Goal: Task Accomplishment & Management: Use online tool/utility

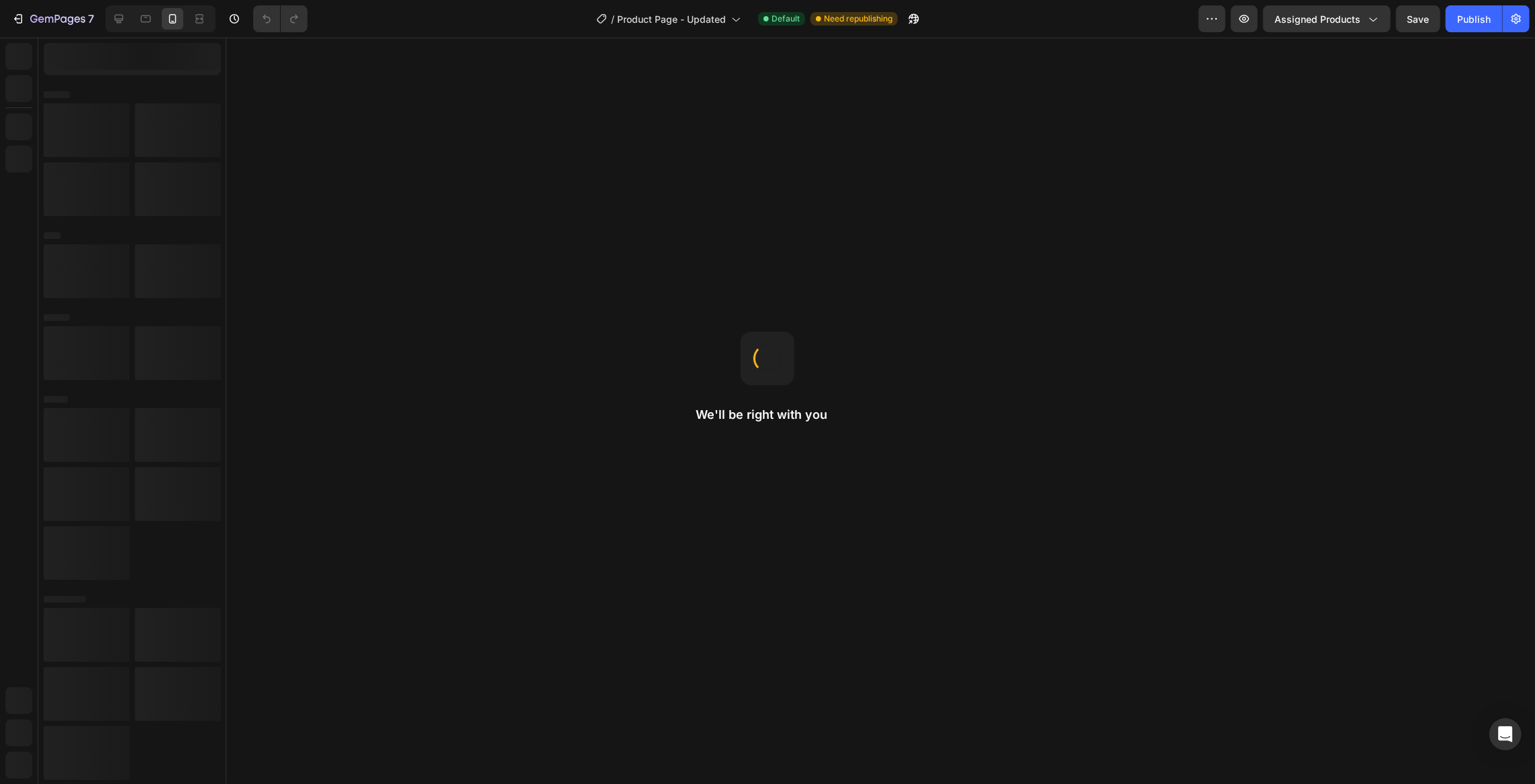
select select "540046751965447089"
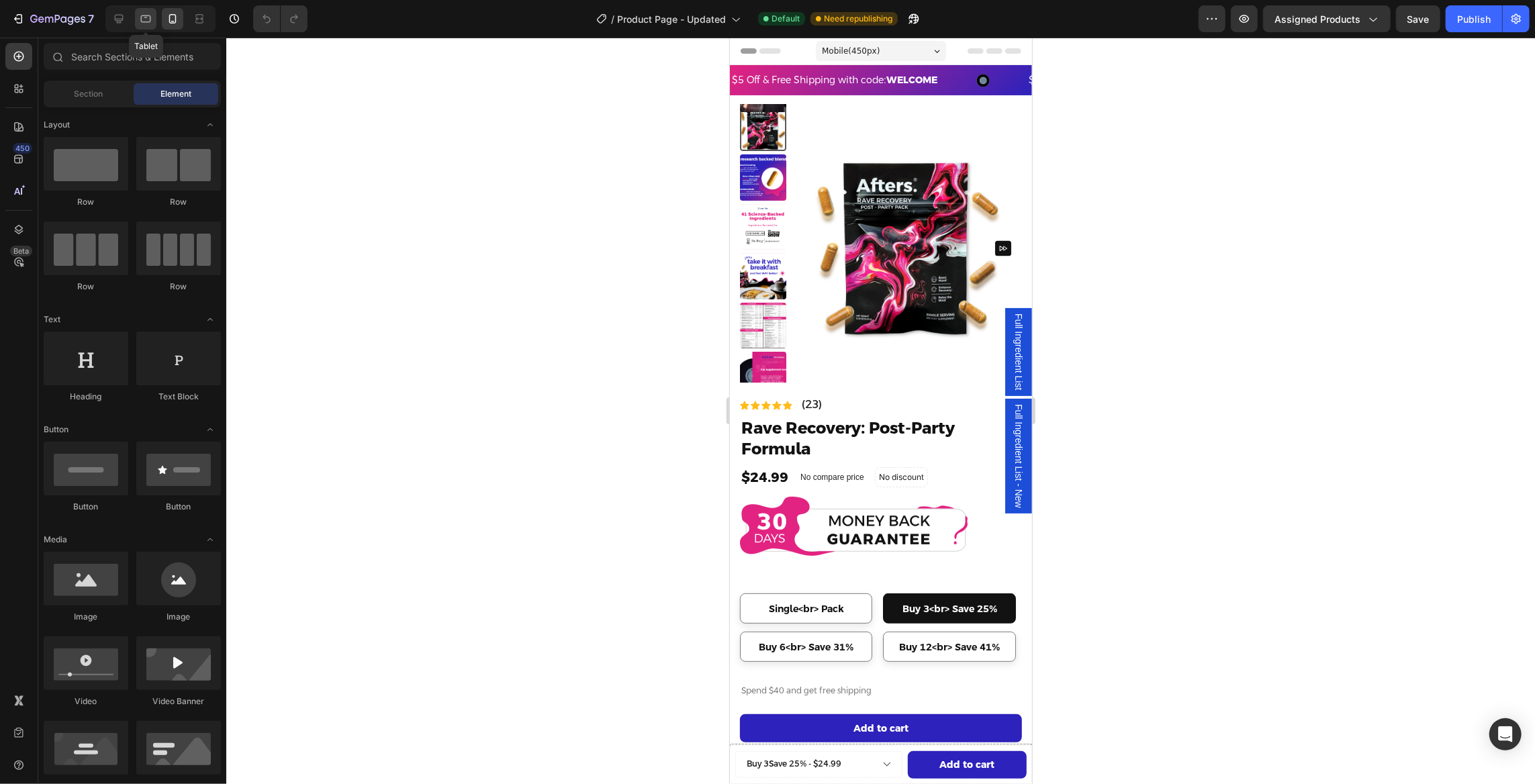
click at [153, 17] on div at bounding box center [146, 19] width 22 height 22
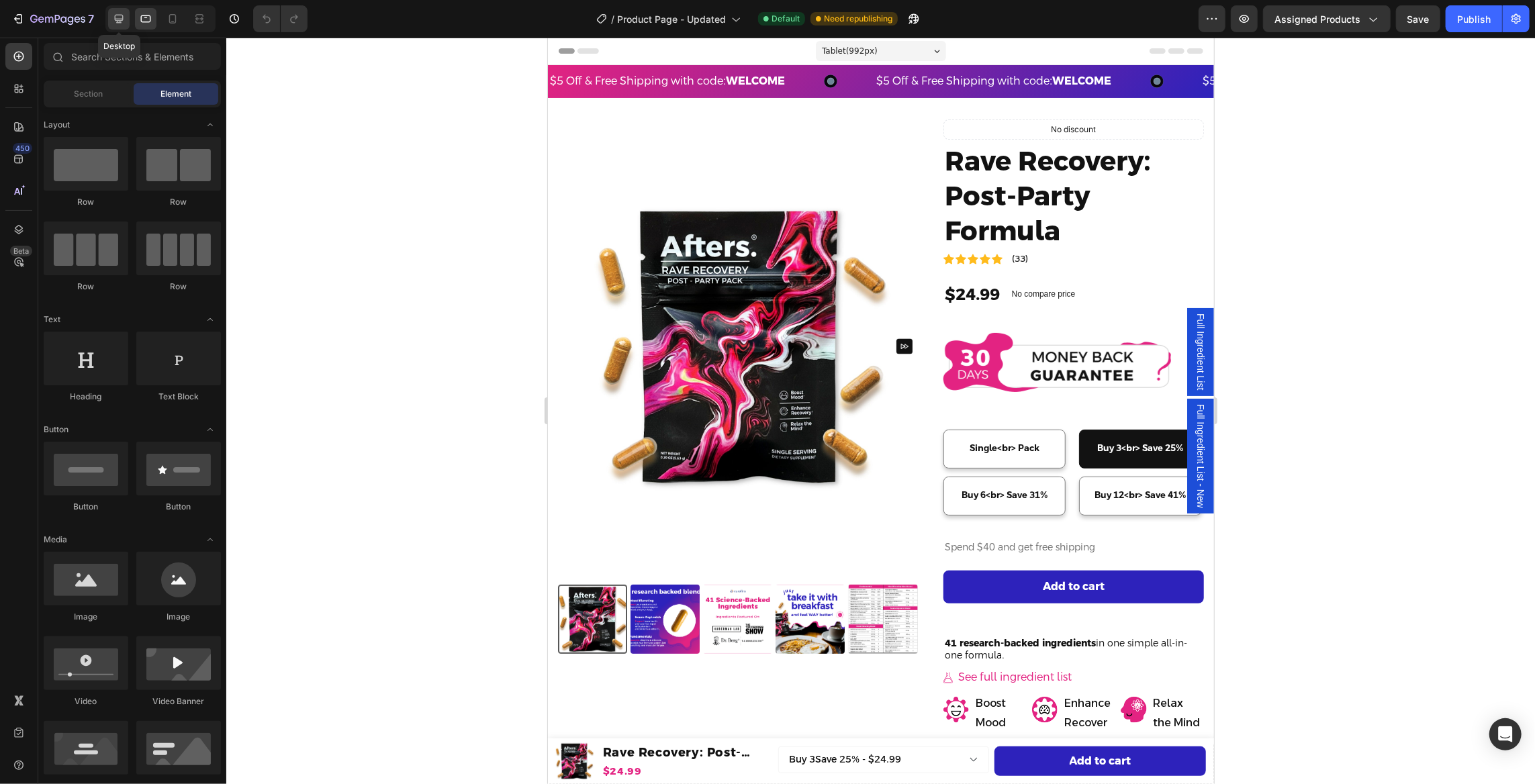
click at [120, 18] on icon at bounding box center [119, 19] width 13 height 13
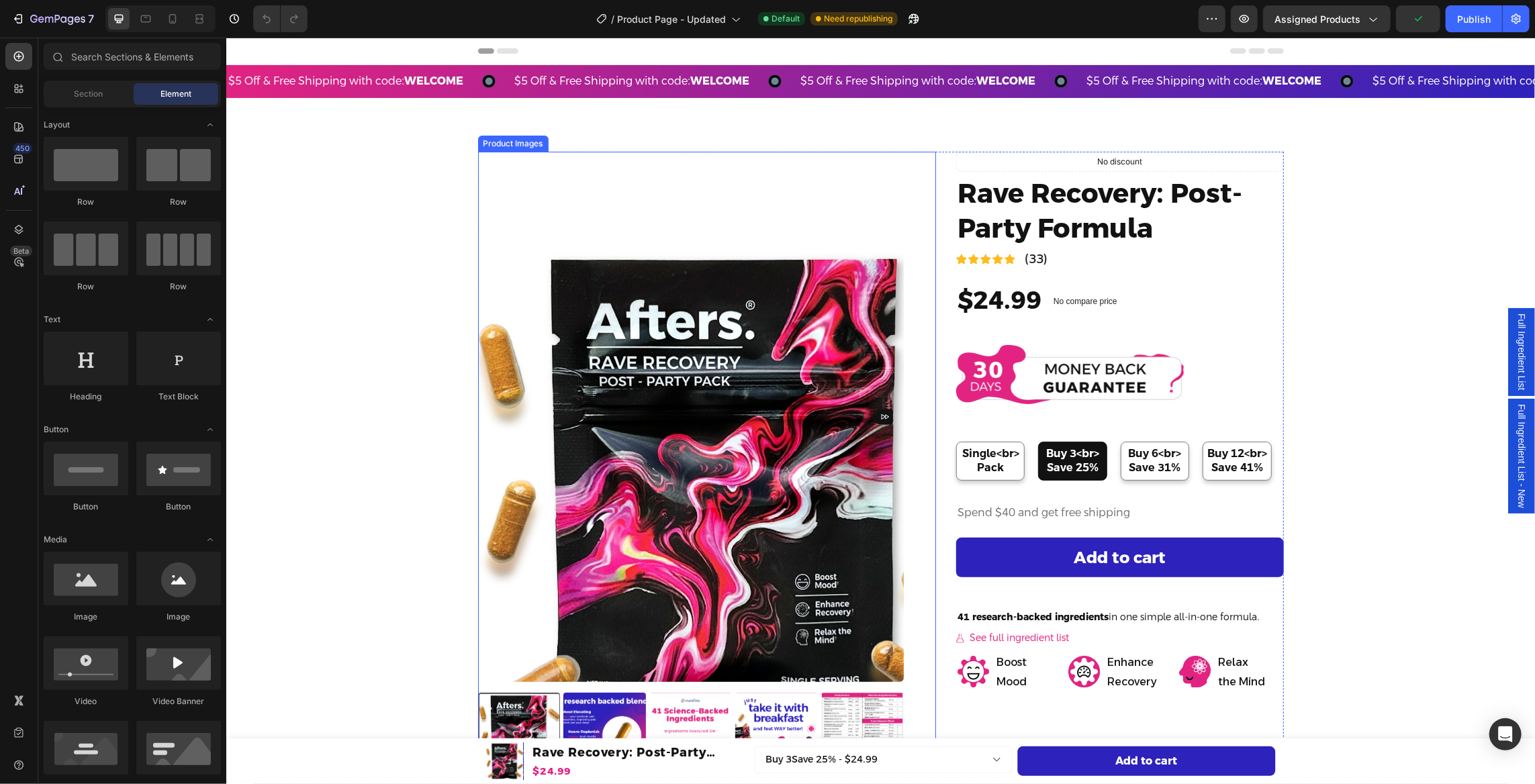
click at [613, 256] on img at bounding box center [690, 416] width 426 height 530
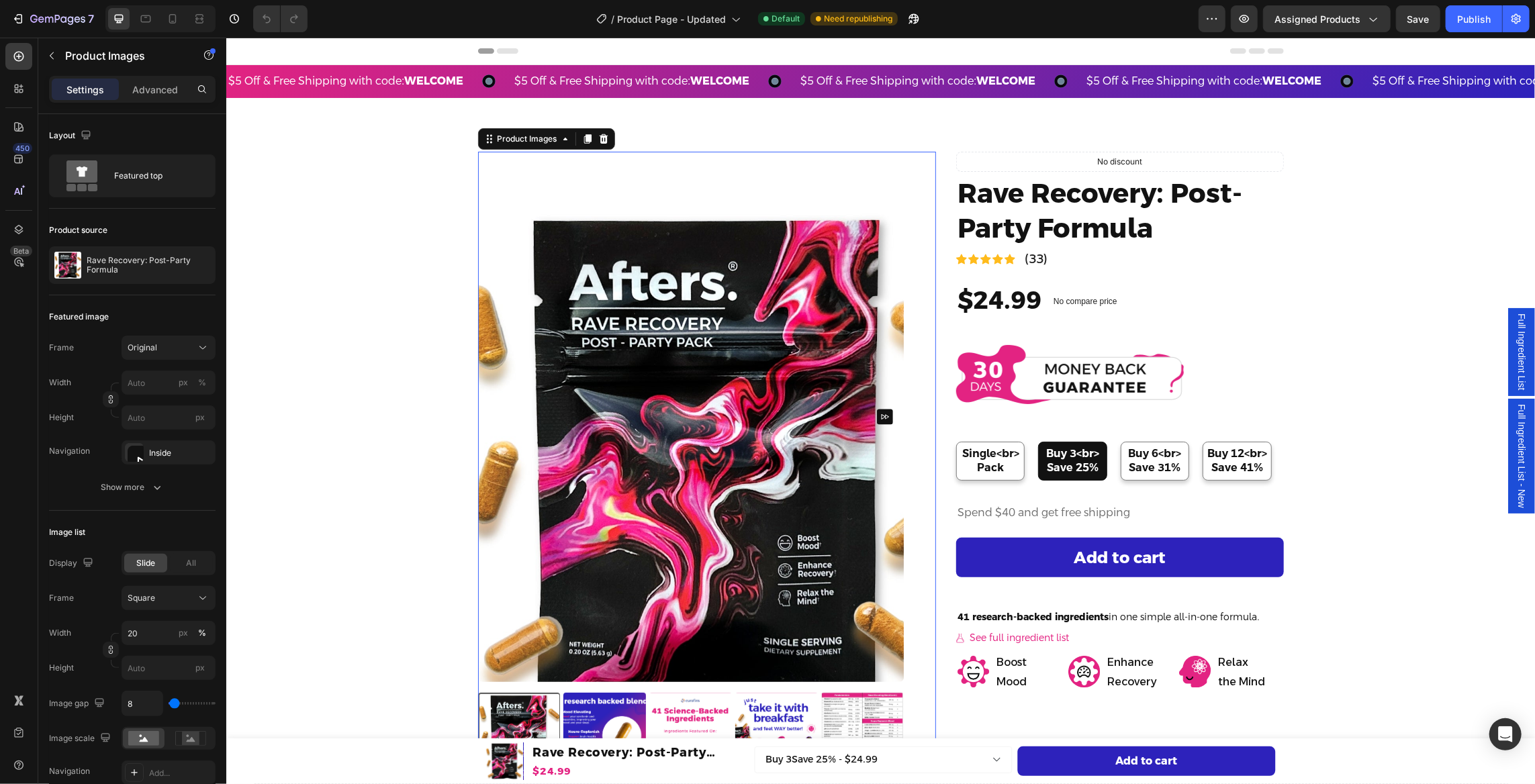
click at [648, 335] on img at bounding box center [690, 416] width 426 height 530
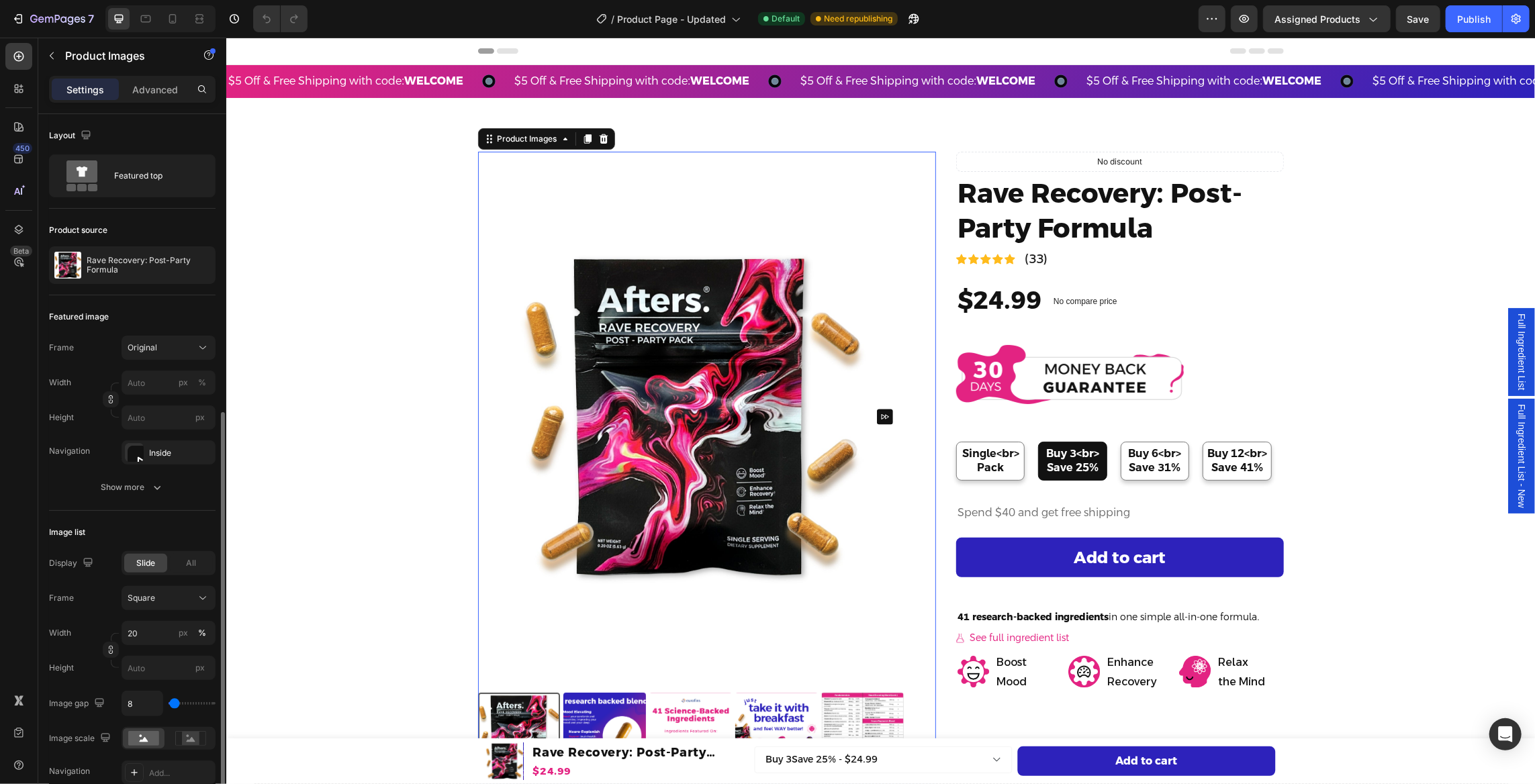
scroll to position [244, 0]
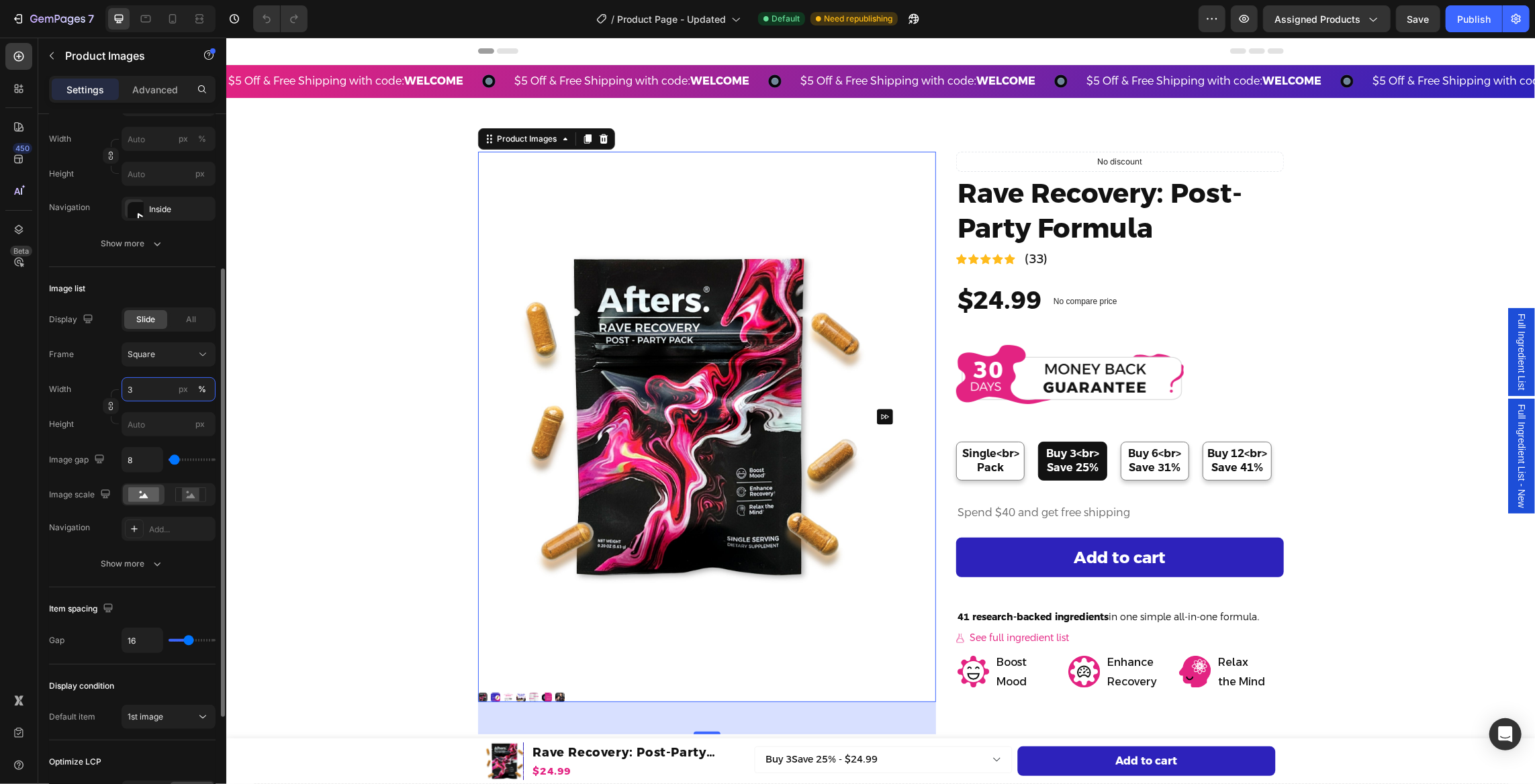
type input "30"
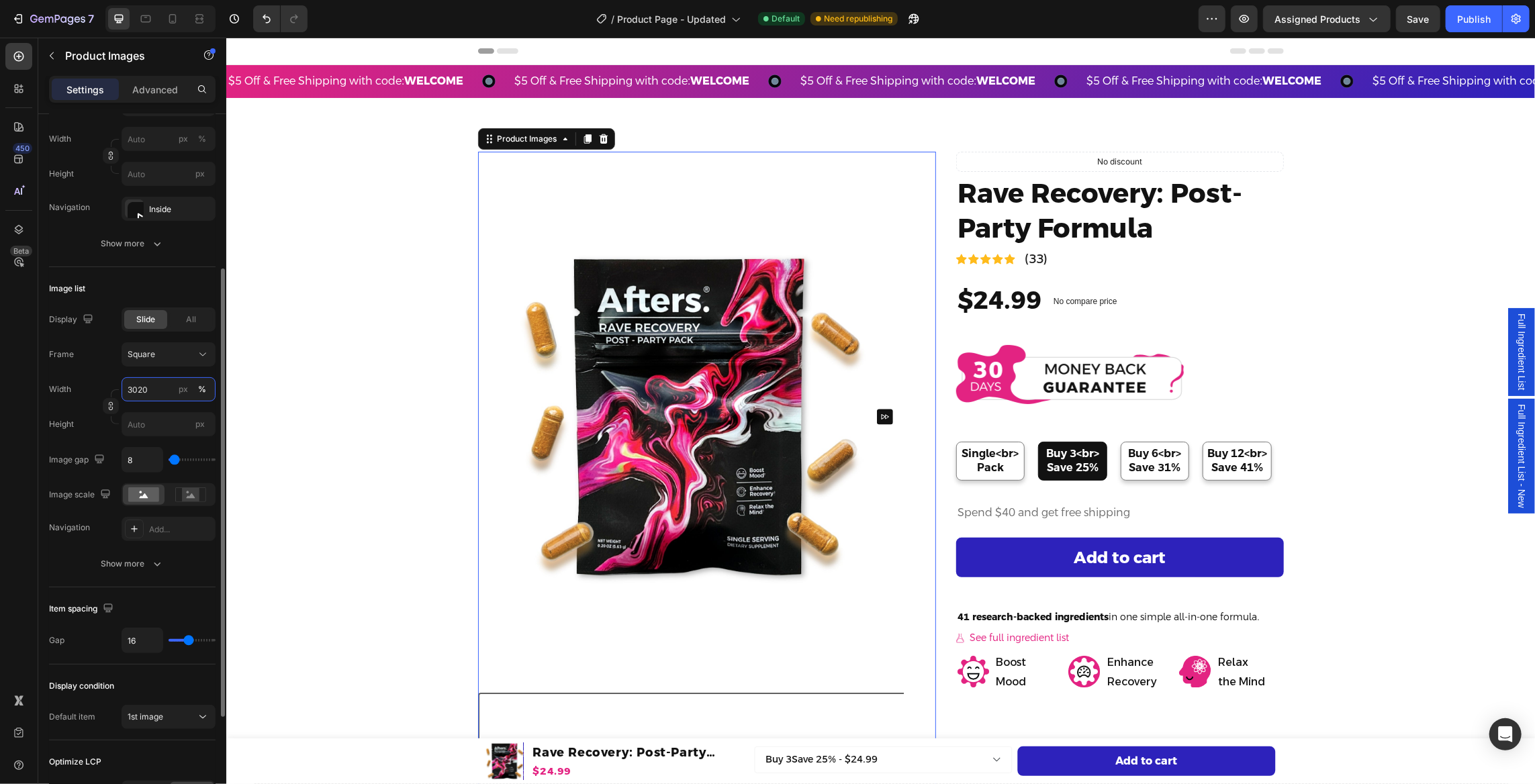
type input "20"
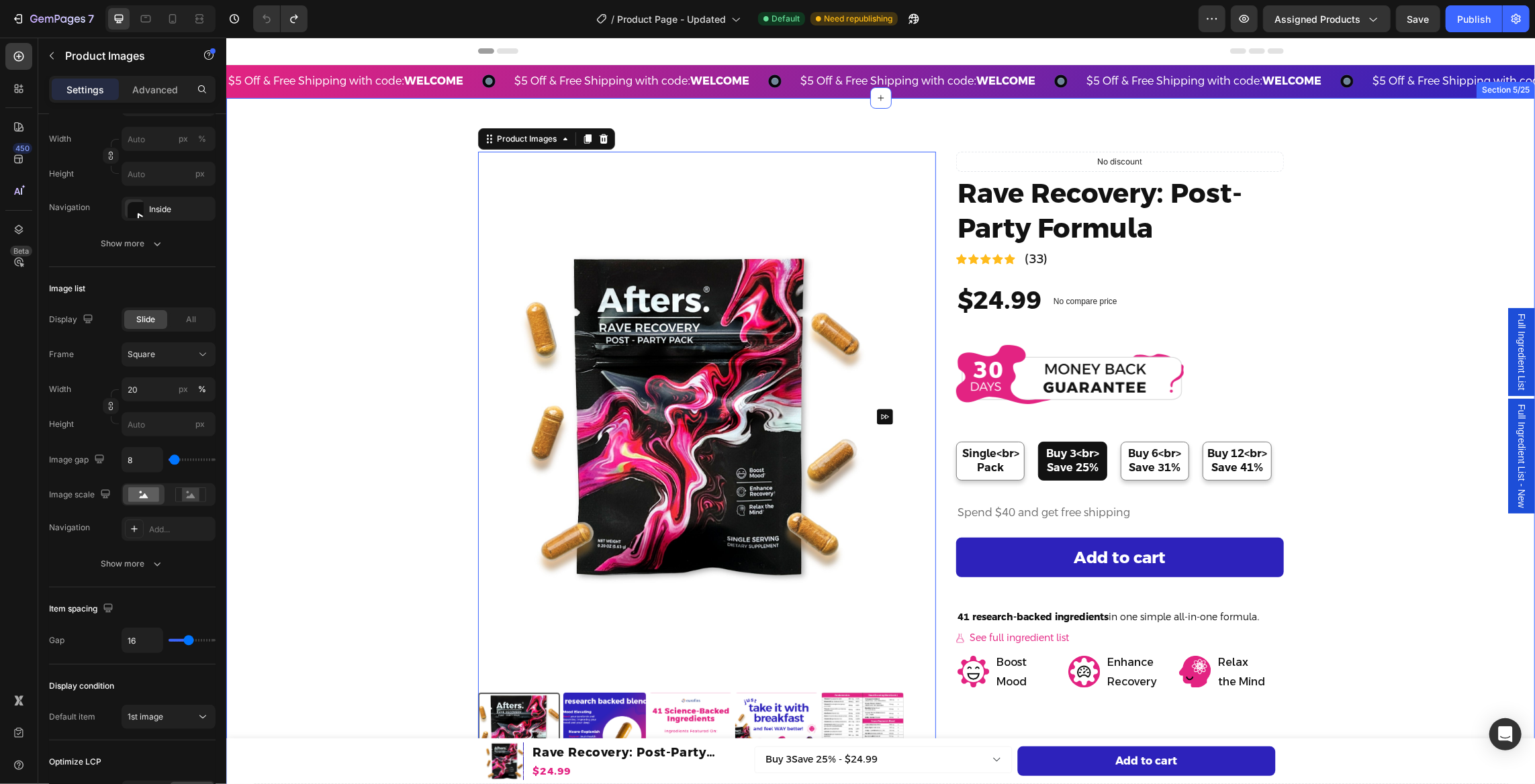
click at [294, 499] on div "Product Images 48 Icon Icon Icon Icon Icon Icon List (23) Text Block Row No dis…" at bounding box center [879, 484] width 1288 height 667
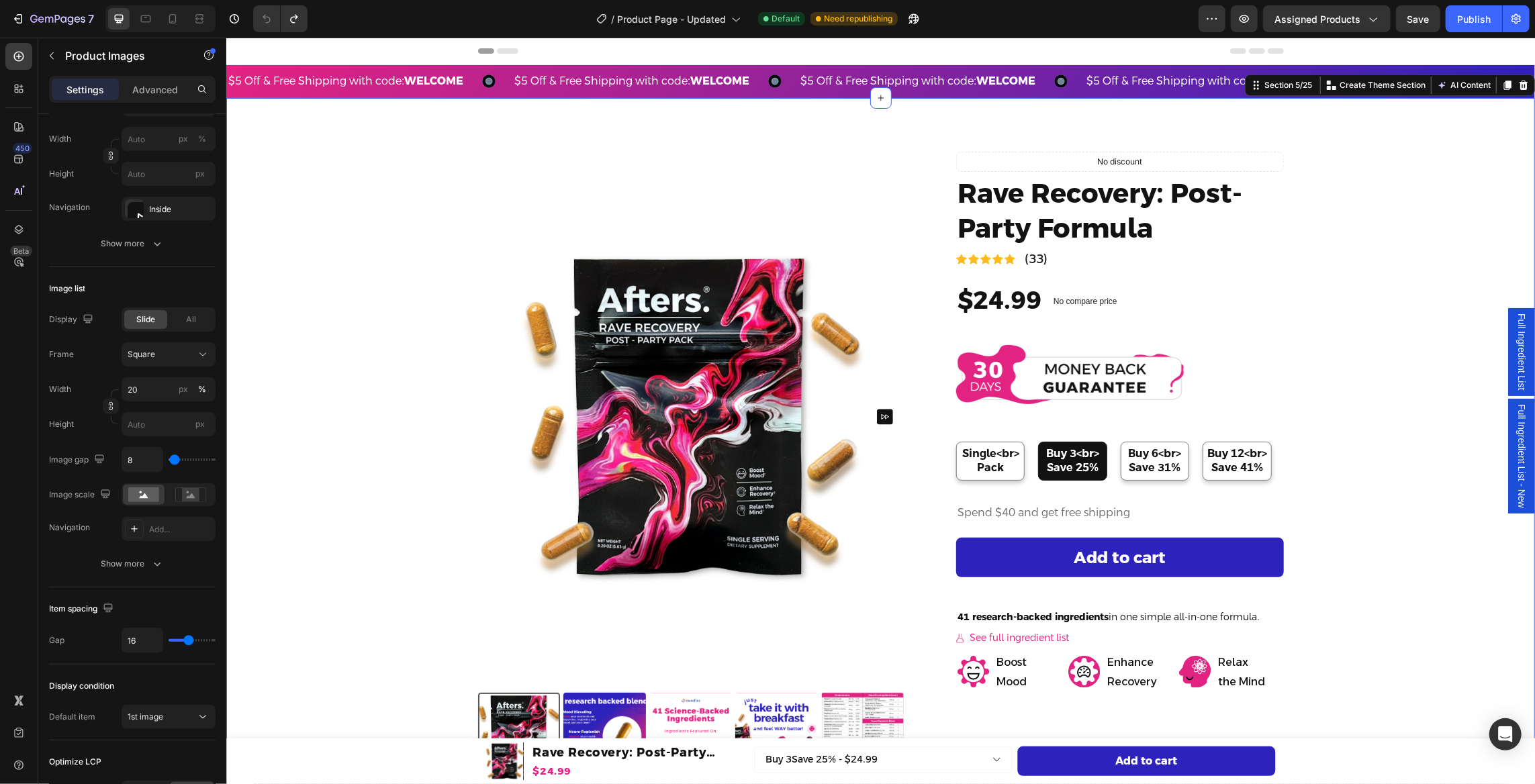
scroll to position [0, 0]
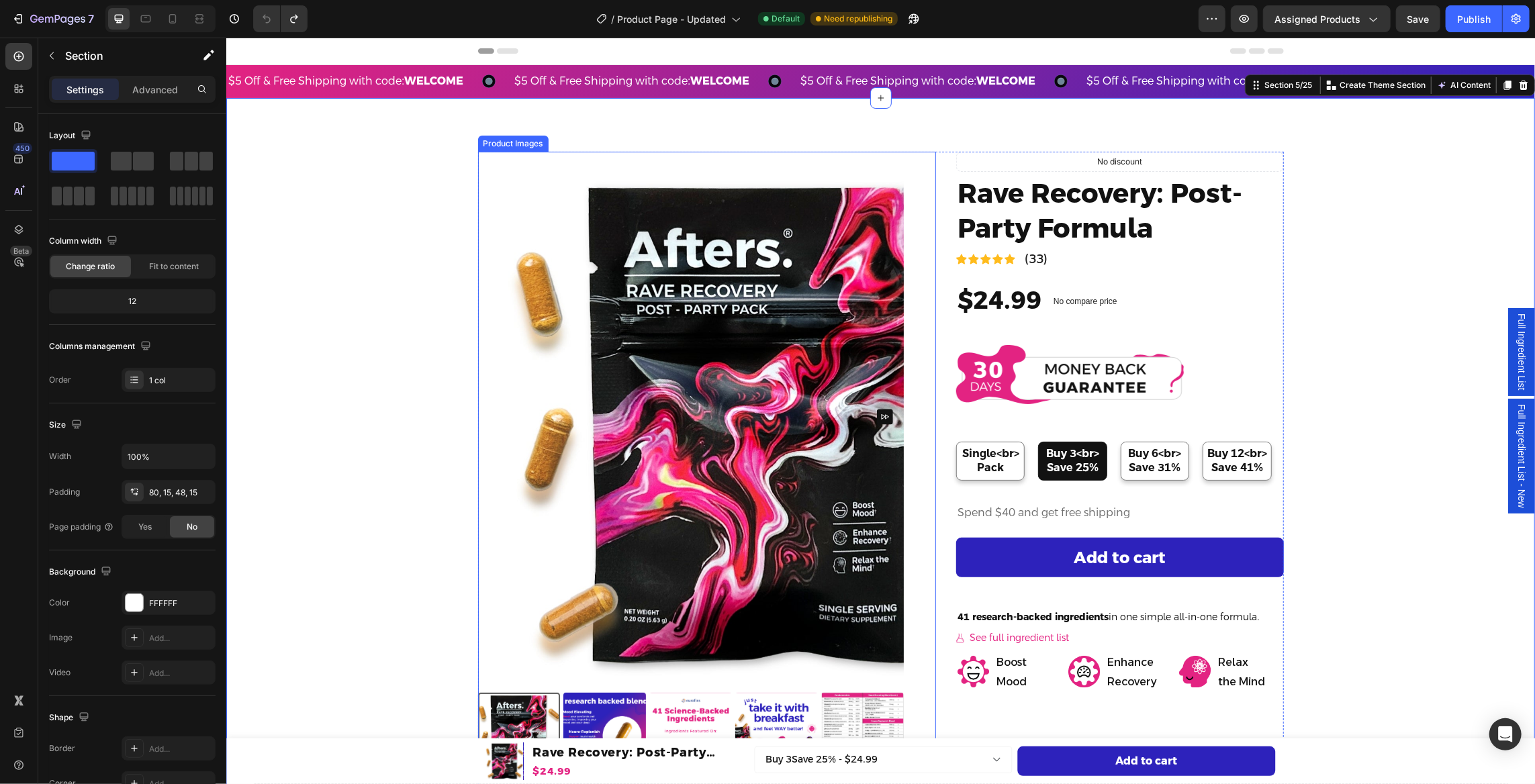
click at [538, 400] on img at bounding box center [690, 416] width 426 height 530
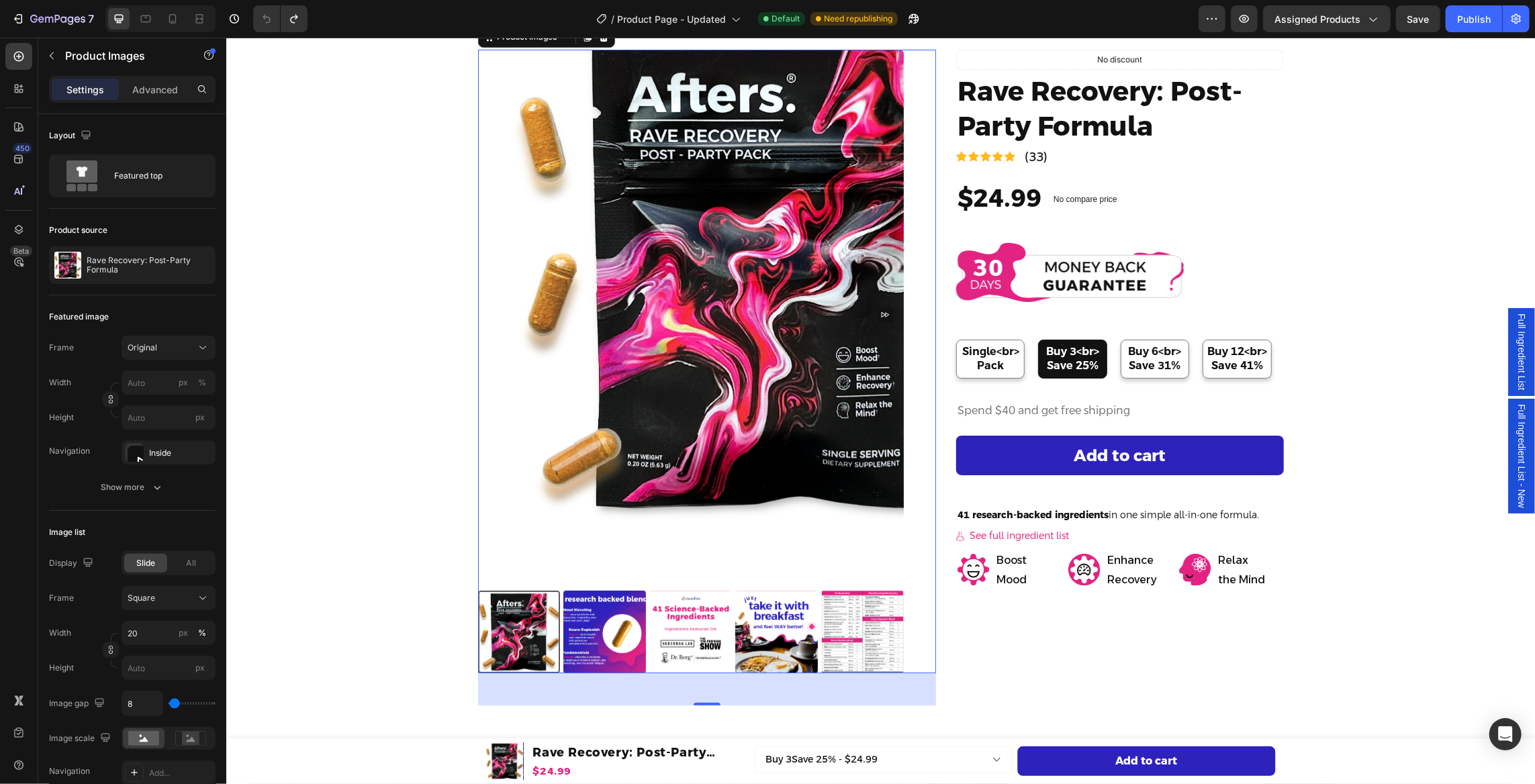
scroll to position [61, 0]
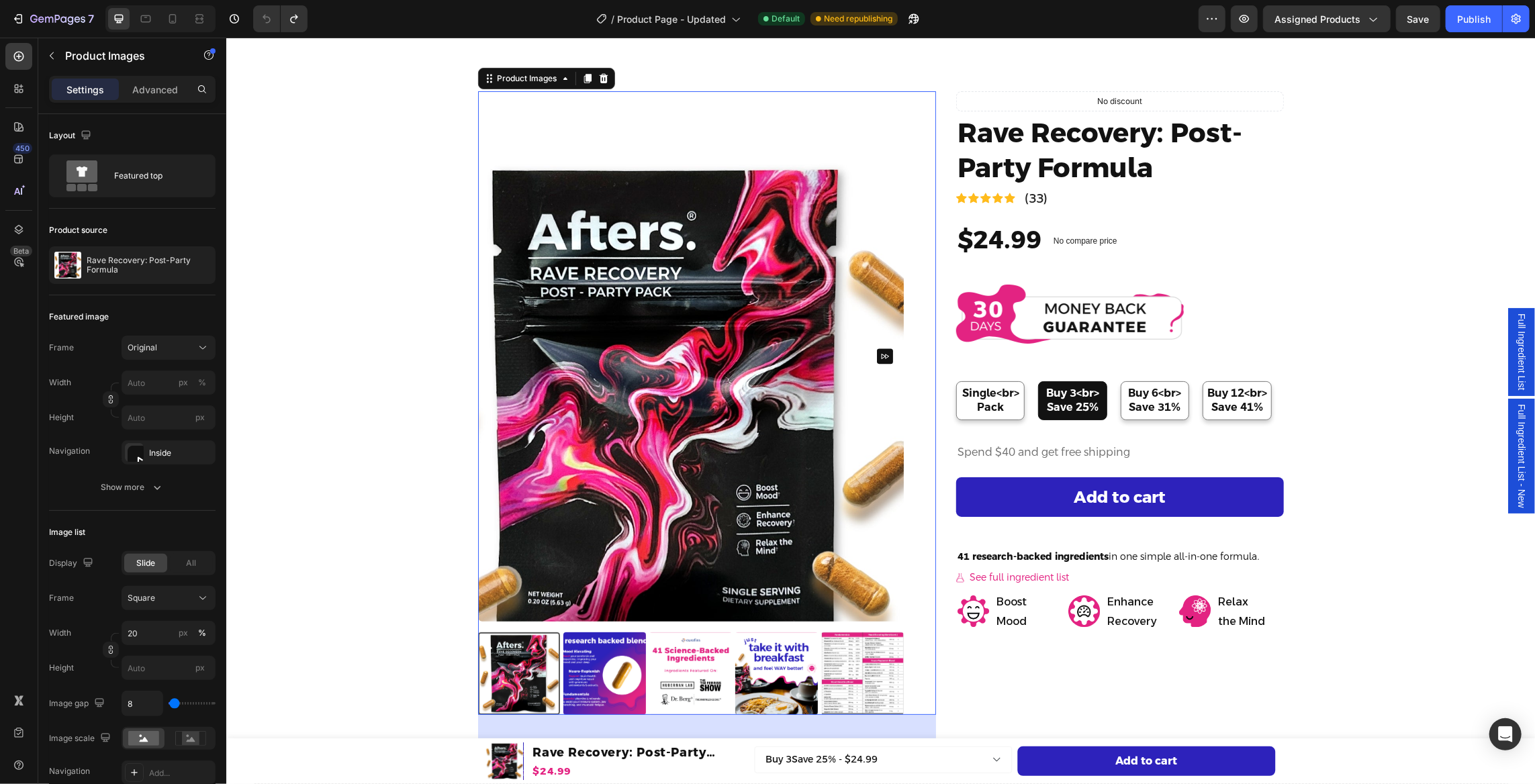
click at [731, 252] on img at bounding box center [690, 356] width 426 height 530
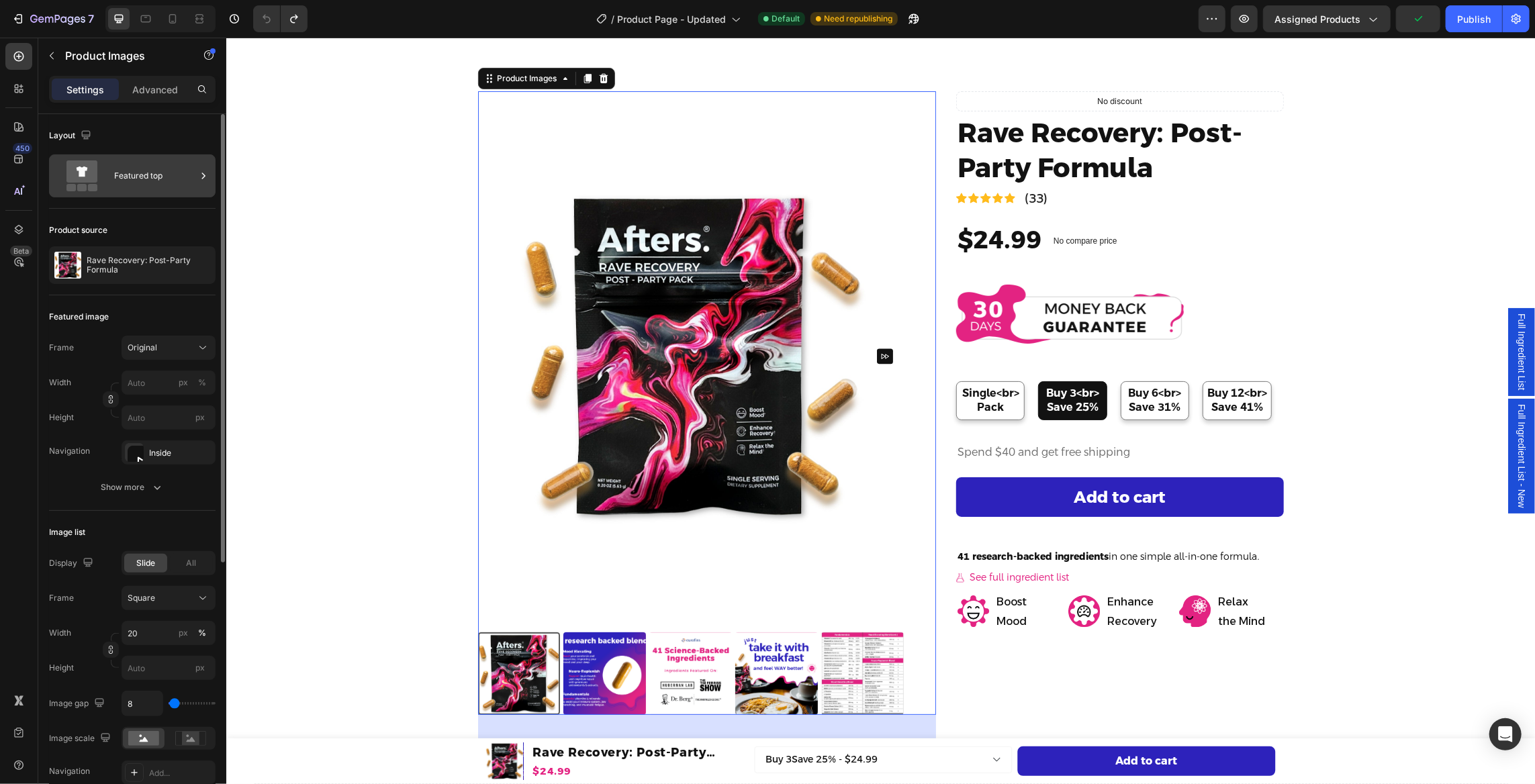
click at [197, 176] on icon at bounding box center [204, 176] width 13 height 13
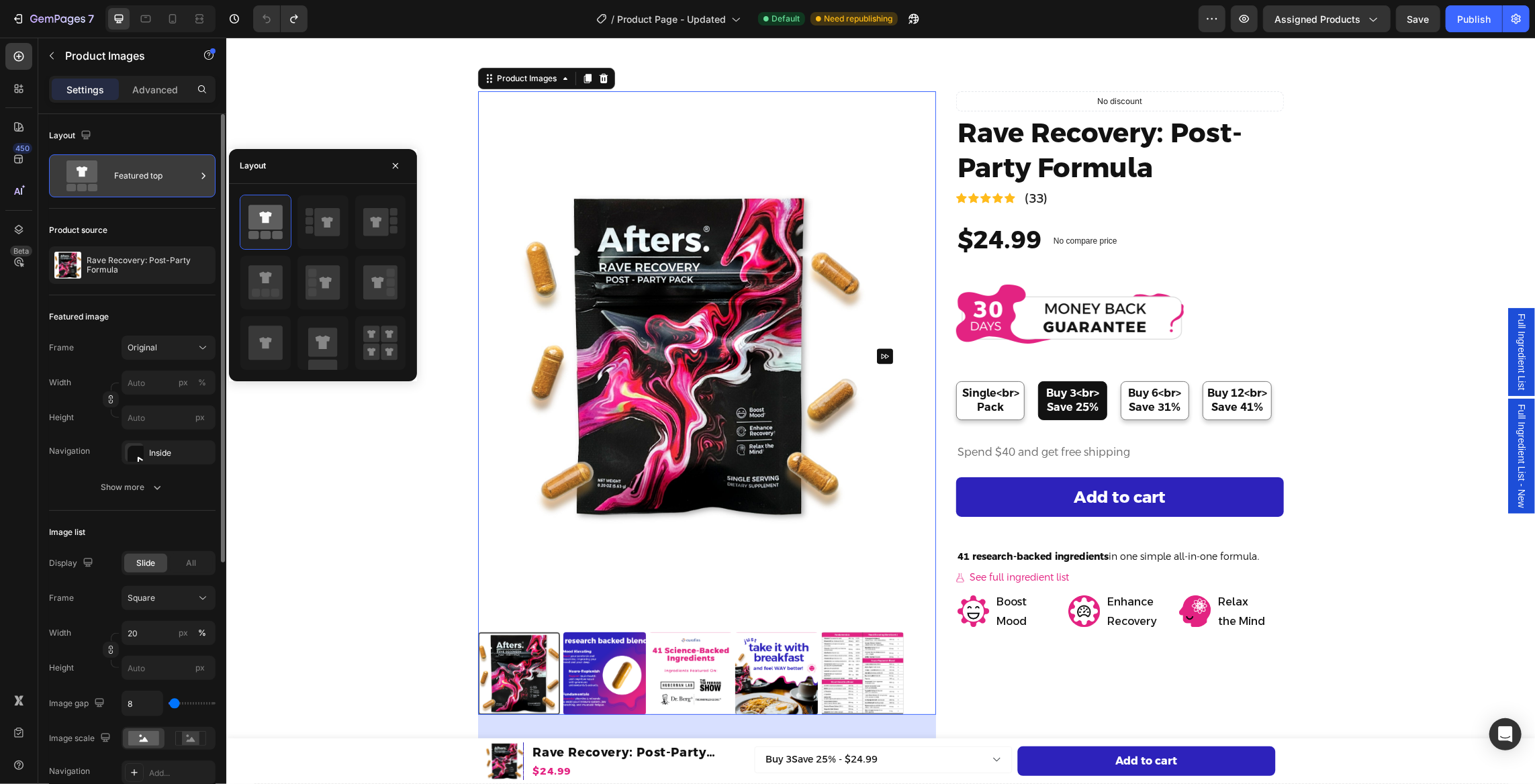
click at [197, 176] on icon at bounding box center [204, 176] width 13 height 13
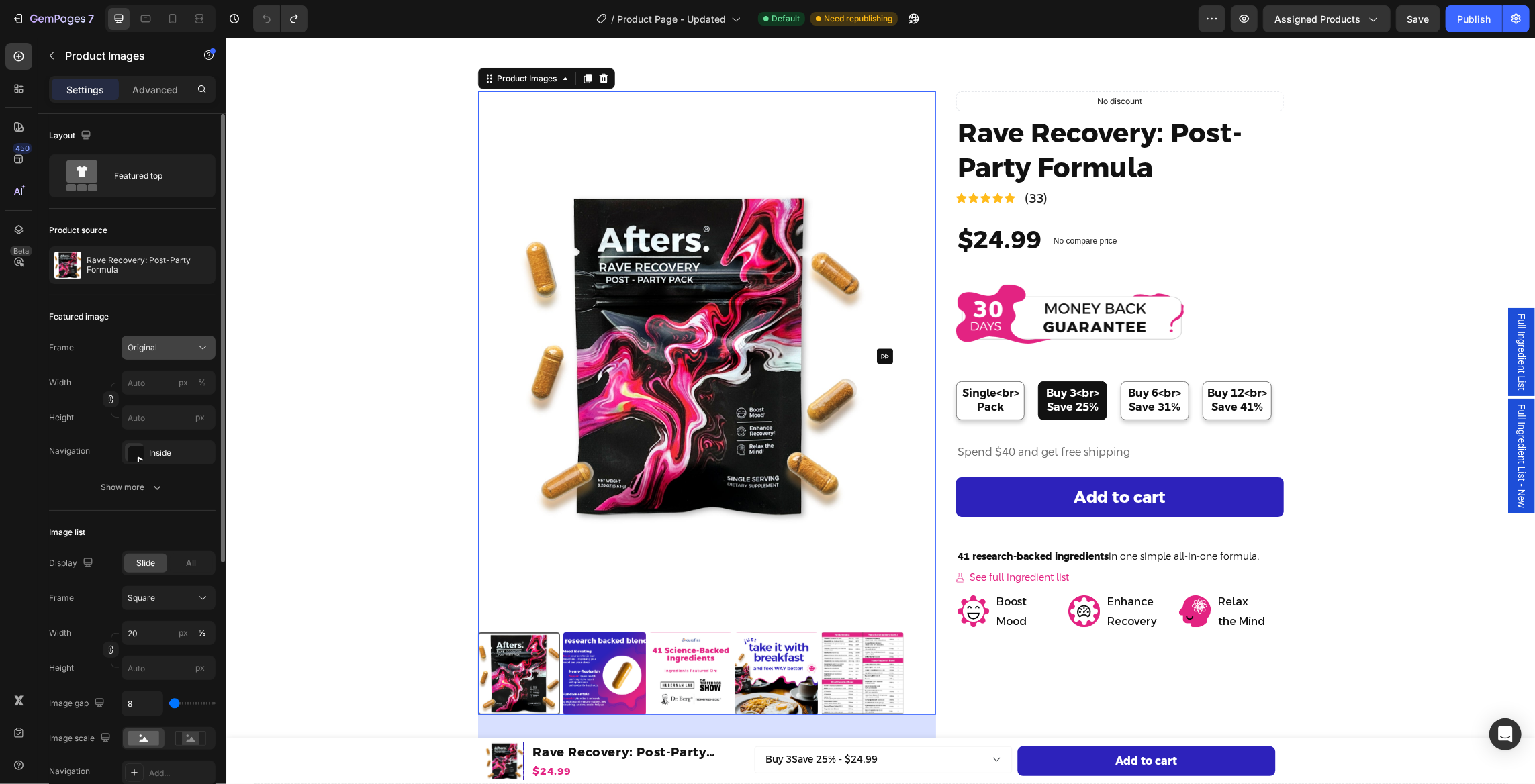
click at [170, 345] on div "Original" at bounding box center [161, 347] width 66 height 12
click at [175, 405] on div "Vertical" at bounding box center [165, 406] width 78 height 13
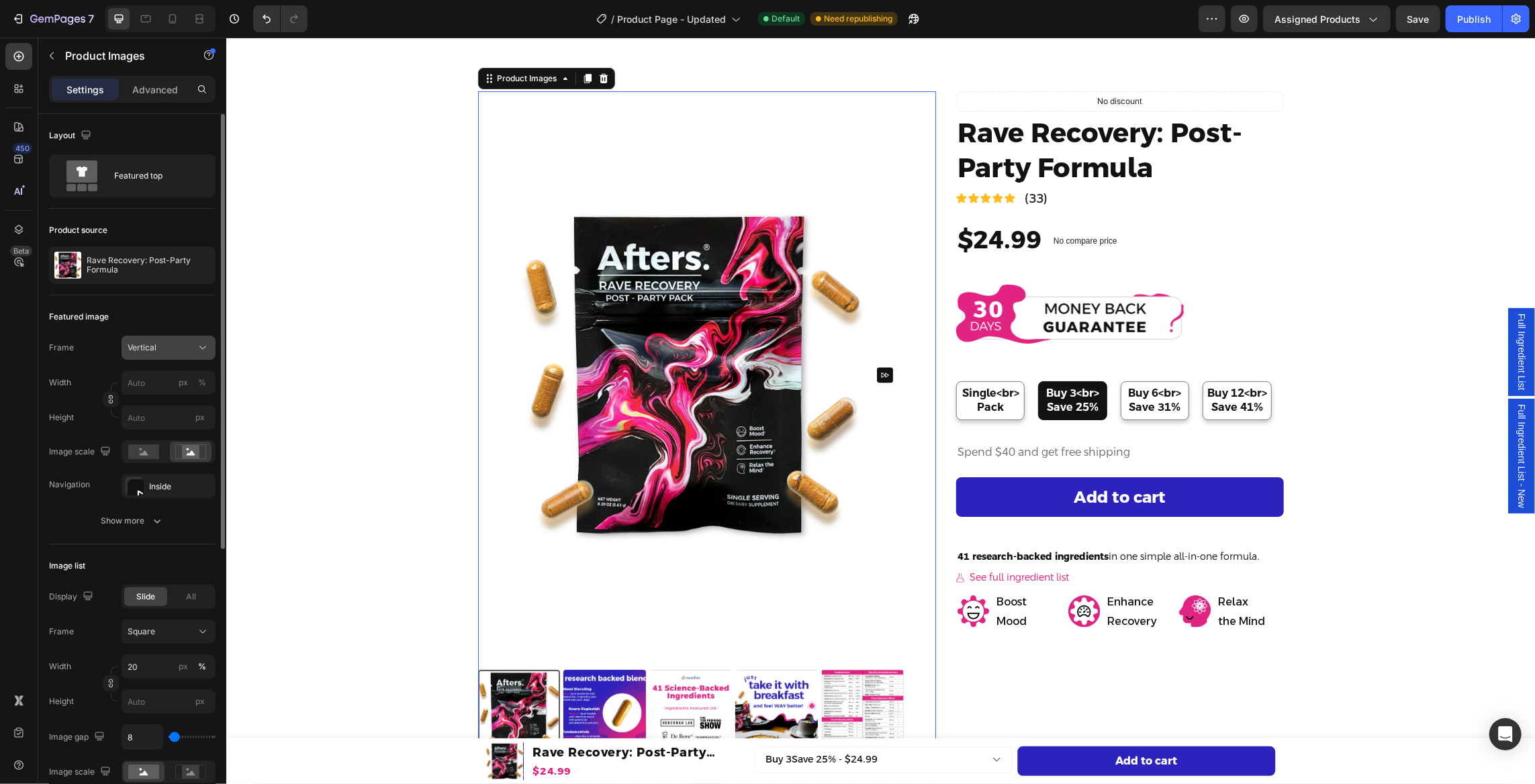
click at [186, 353] on div "Vertical" at bounding box center [161, 347] width 66 height 12
click at [176, 376] on div "Square" at bounding box center [165, 381] width 78 height 13
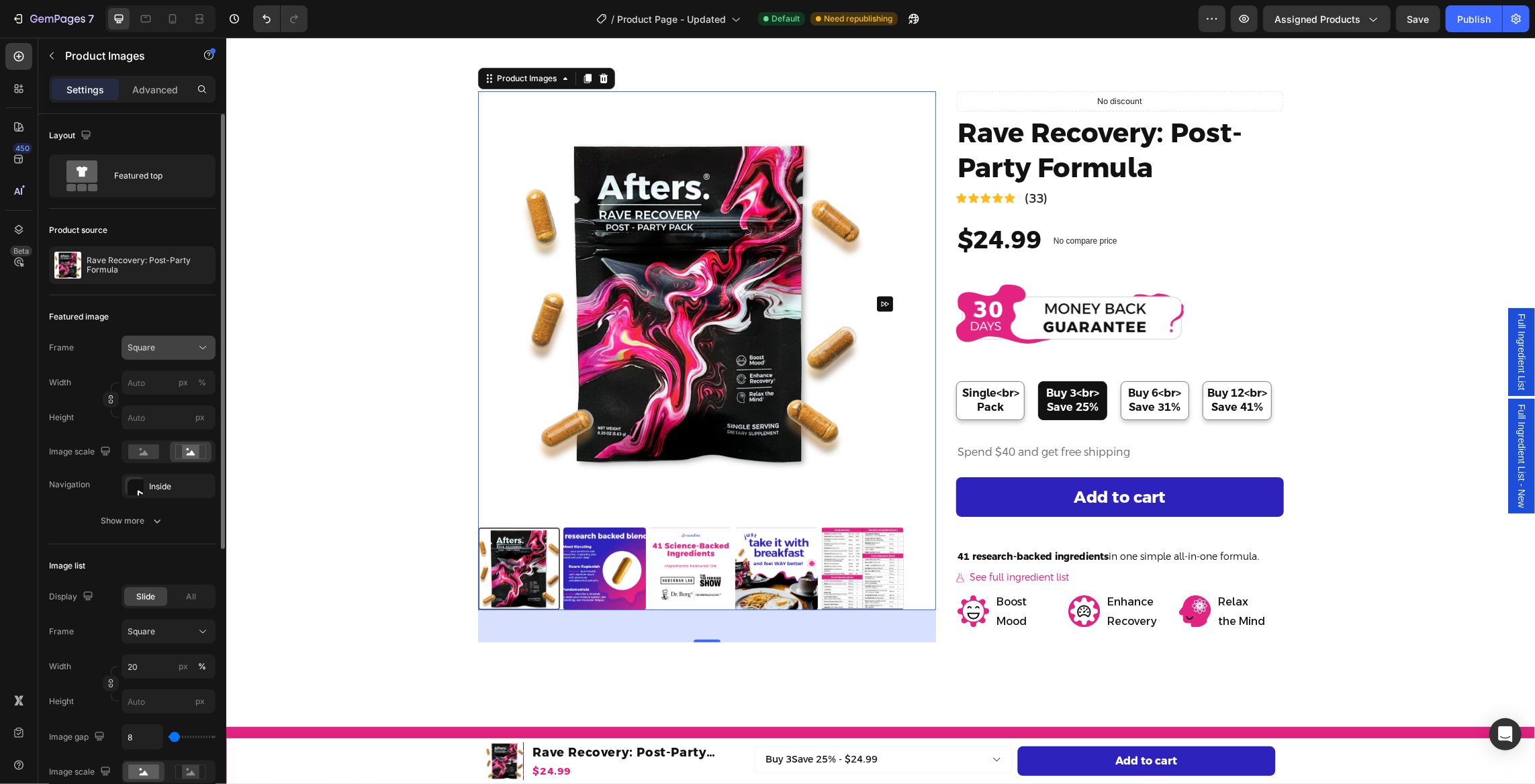
click at [179, 347] on div "Square" at bounding box center [161, 347] width 66 height 12
click at [154, 459] on span "Original" at bounding box center [142, 457] width 30 height 12
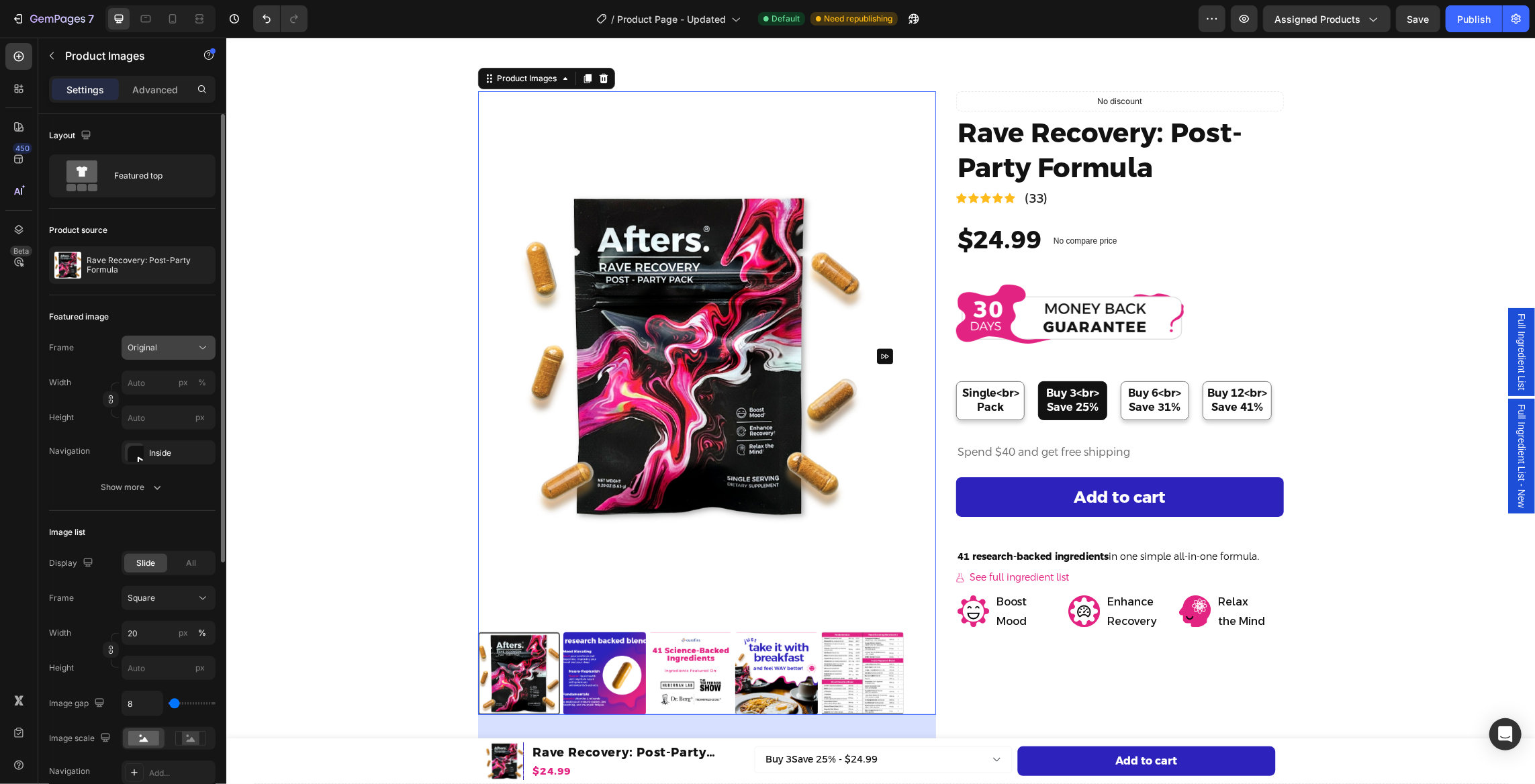
click at [178, 345] on div "Original" at bounding box center [161, 347] width 66 height 12
click at [163, 426] on span "Horizontal" at bounding box center [146, 432] width 40 height 13
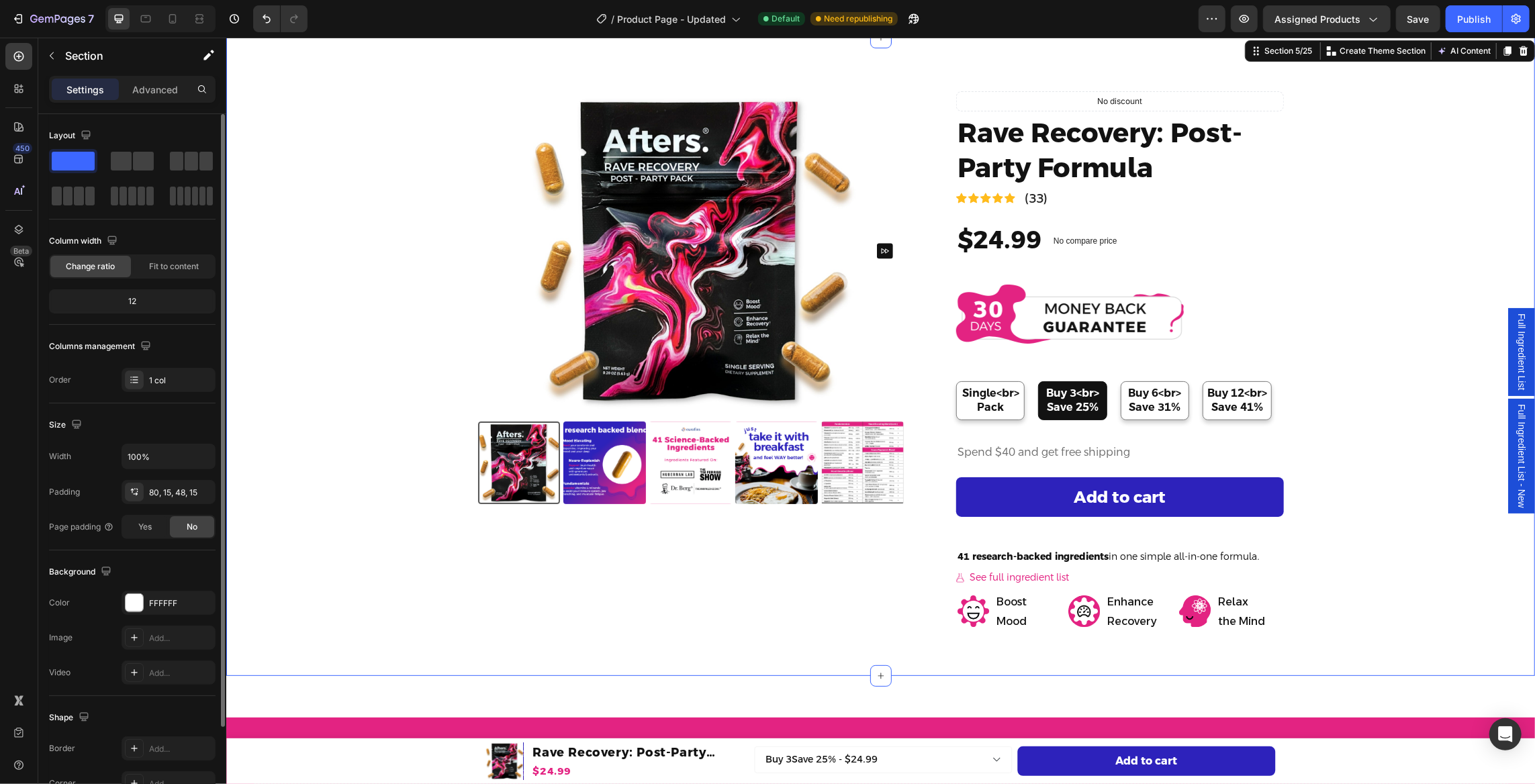
click at [322, 363] on div "Product Images Icon Icon Icon Icon Icon Icon List (23) Text Block Row No discou…" at bounding box center [879, 366] width 1288 height 553
